Goal: Answer question/provide support: Share knowledge or assist other users

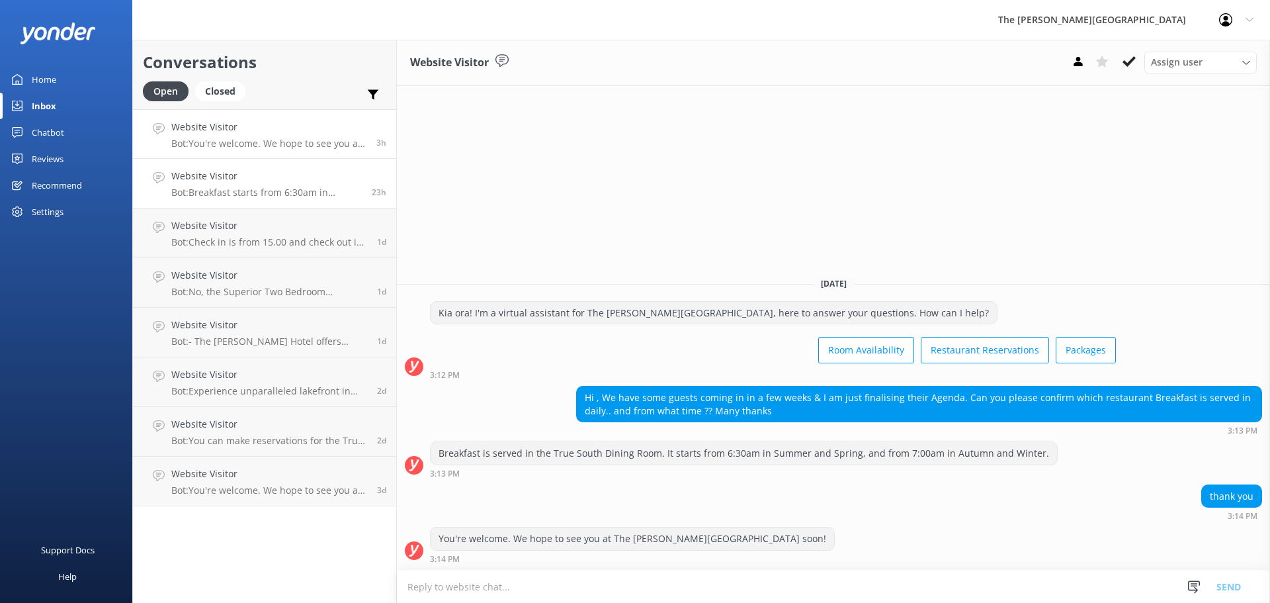
click at [309, 166] on link "Website Visitor Bot: Breakfast starts from 6:30am in Summer and Spring and from…" at bounding box center [264, 184] width 263 height 50
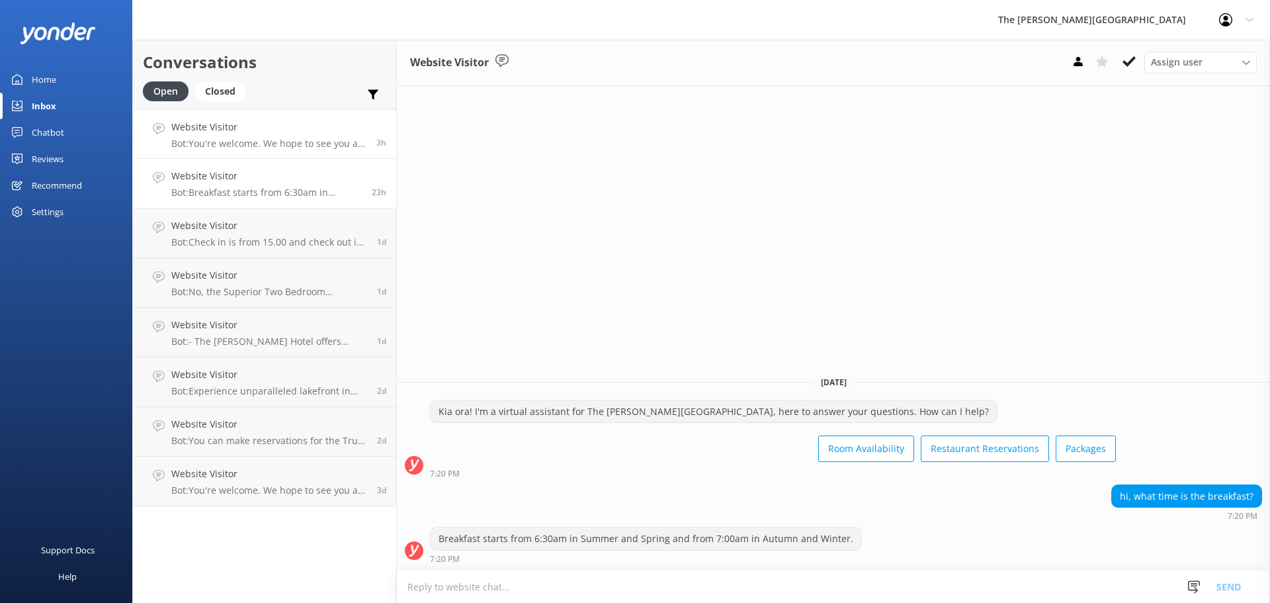
click at [301, 144] on p "Bot: You're welcome. We hope to see you at The [PERSON_NAME][GEOGRAPHIC_DATA] s…" at bounding box center [268, 144] width 195 height 12
